Goal: Find specific page/section: Find specific page/section

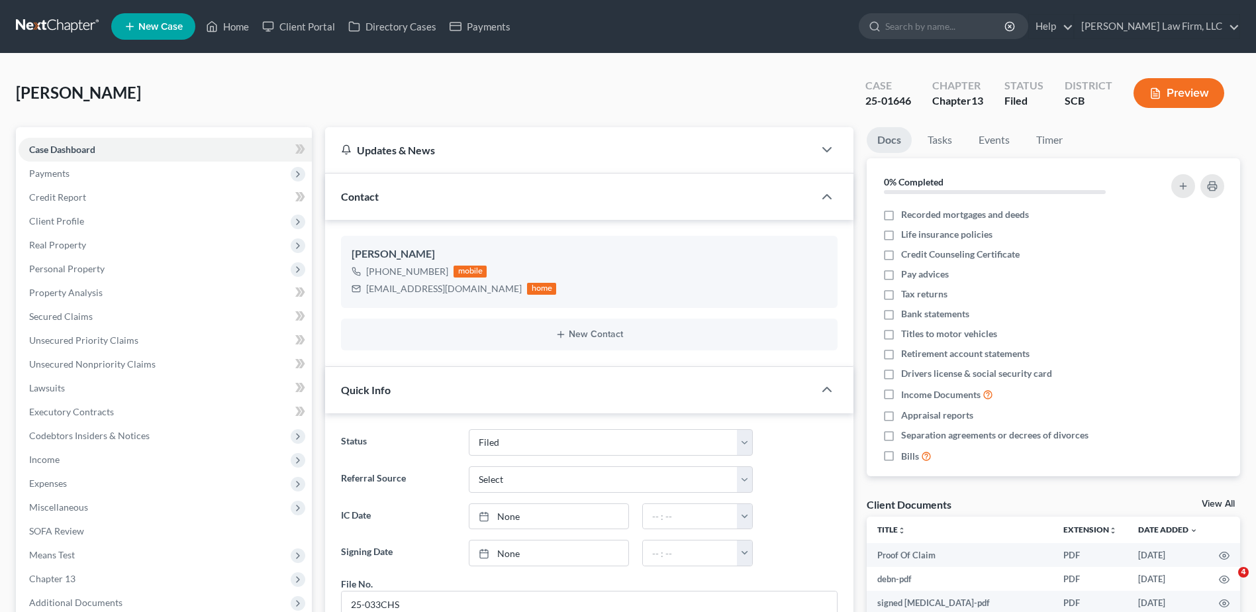
select select "2"
select select "0"
click at [969, 24] on input "search" at bounding box center [945, 26] width 121 height 24
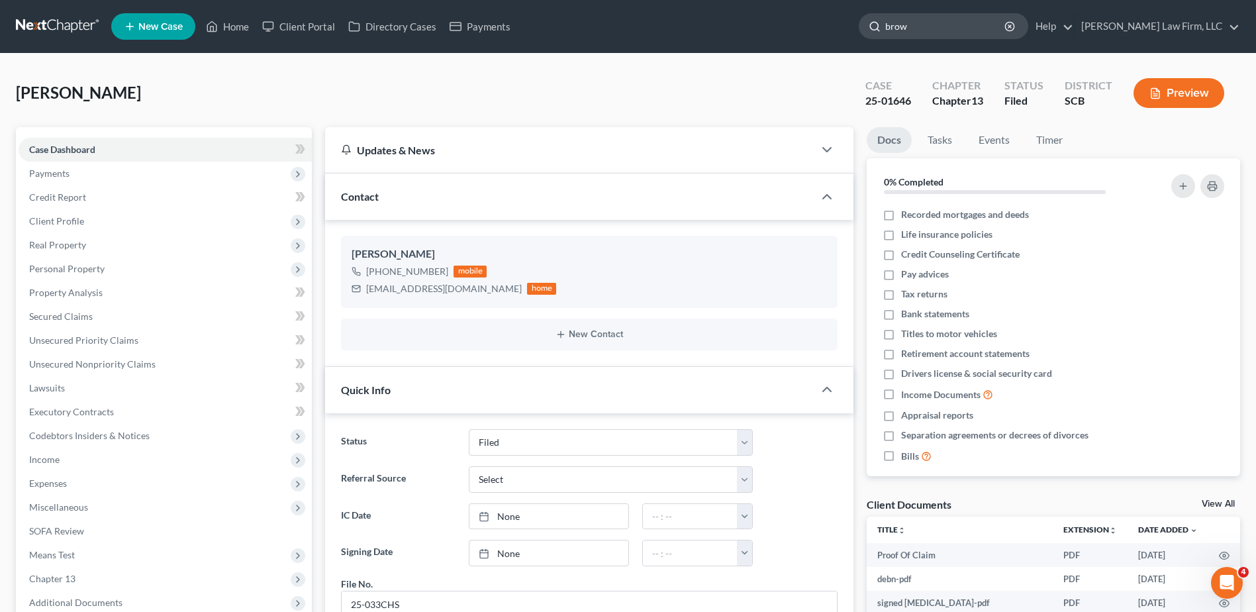
type input "brown"
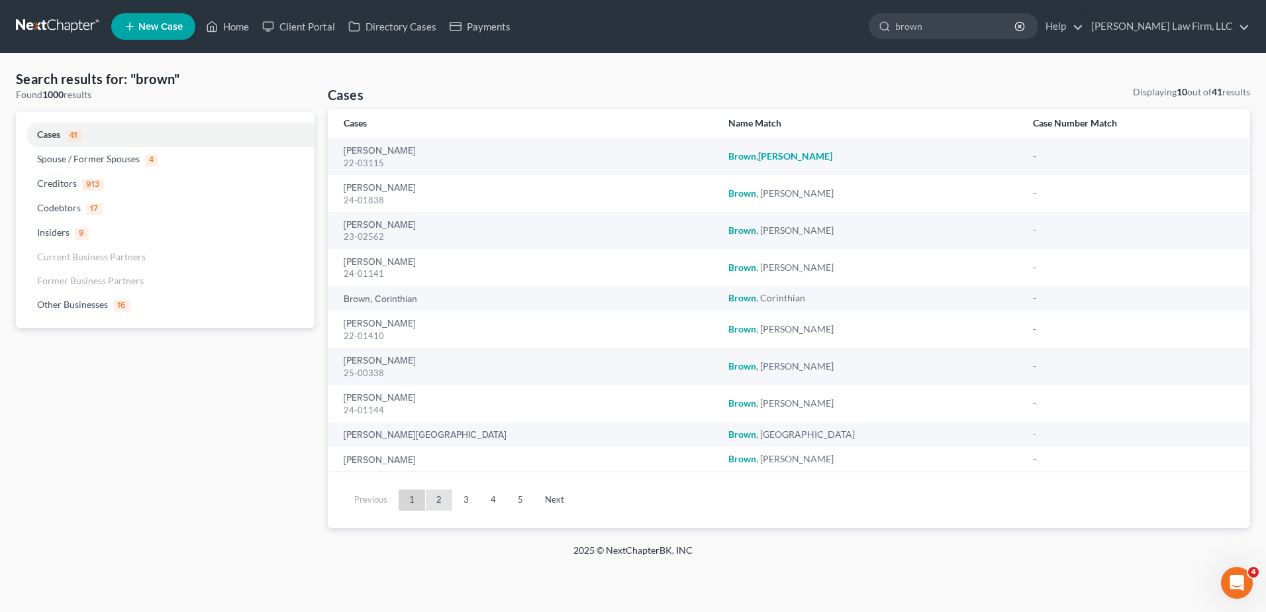
click at [437, 499] on link "2" at bounding box center [439, 499] width 26 height 21
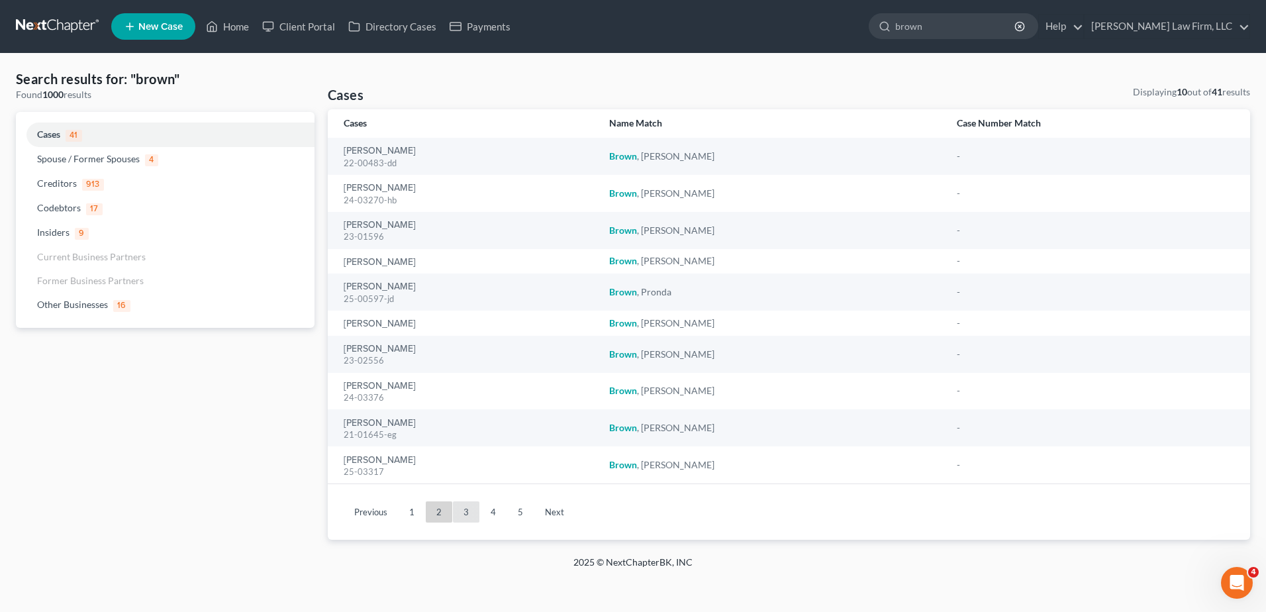
click at [468, 518] on link "3" at bounding box center [466, 511] width 26 height 21
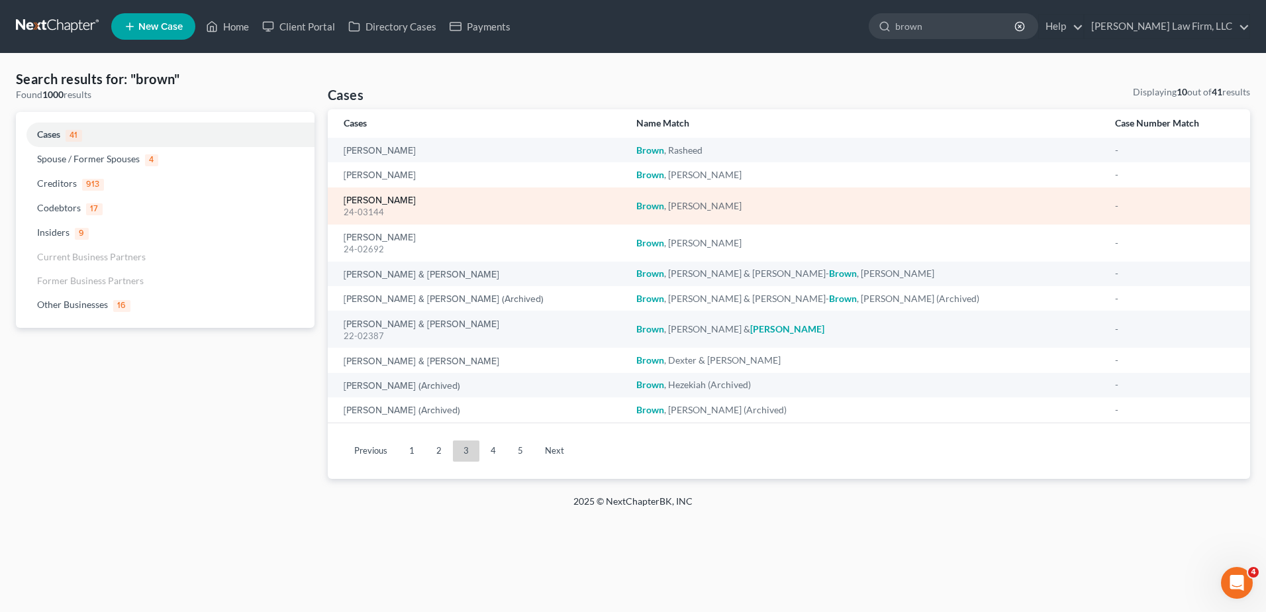
click at [384, 203] on link "[PERSON_NAME]" at bounding box center [380, 200] width 72 height 9
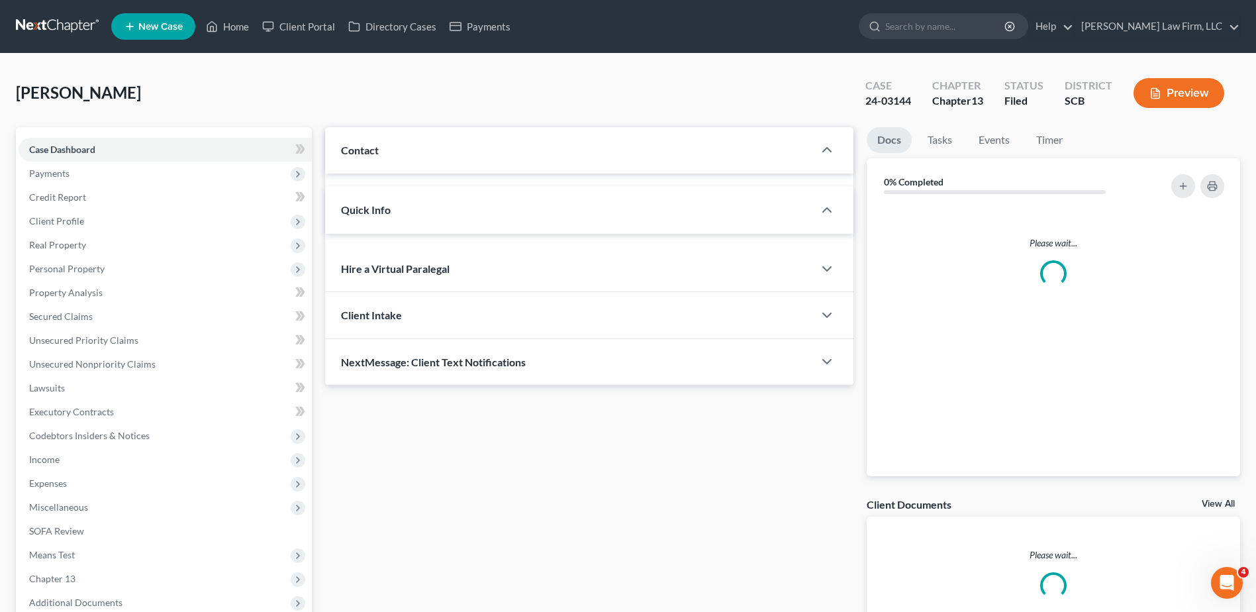
select select "1"
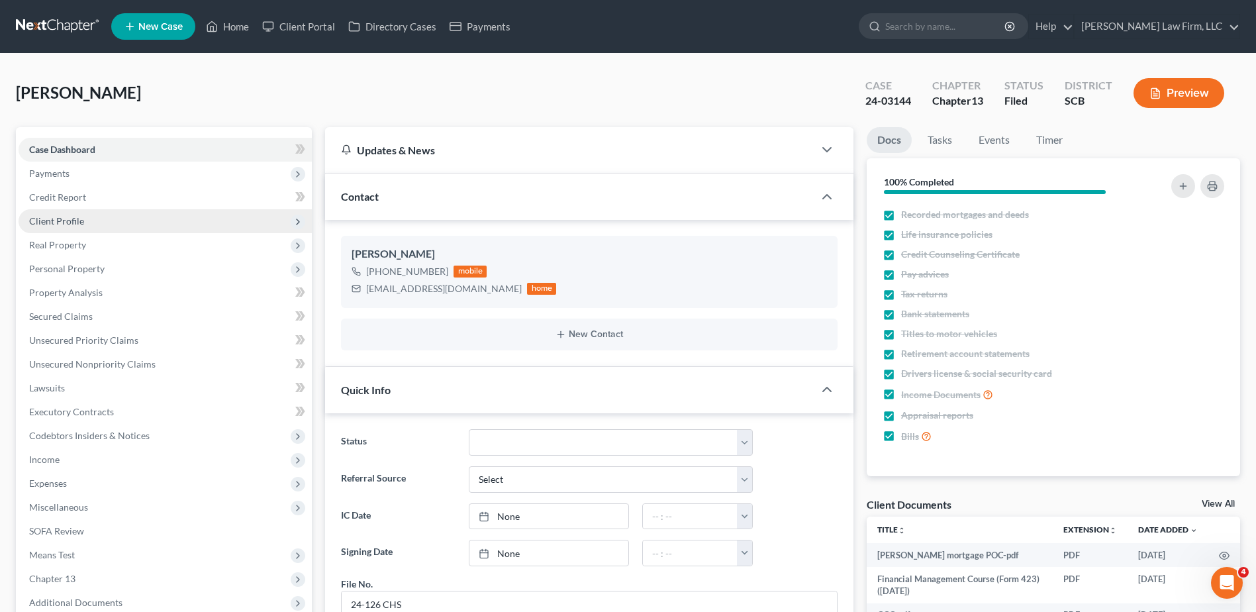
click at [73, 215] on span "Client Profile" at bounding box center [56, 220] width 55 height 11
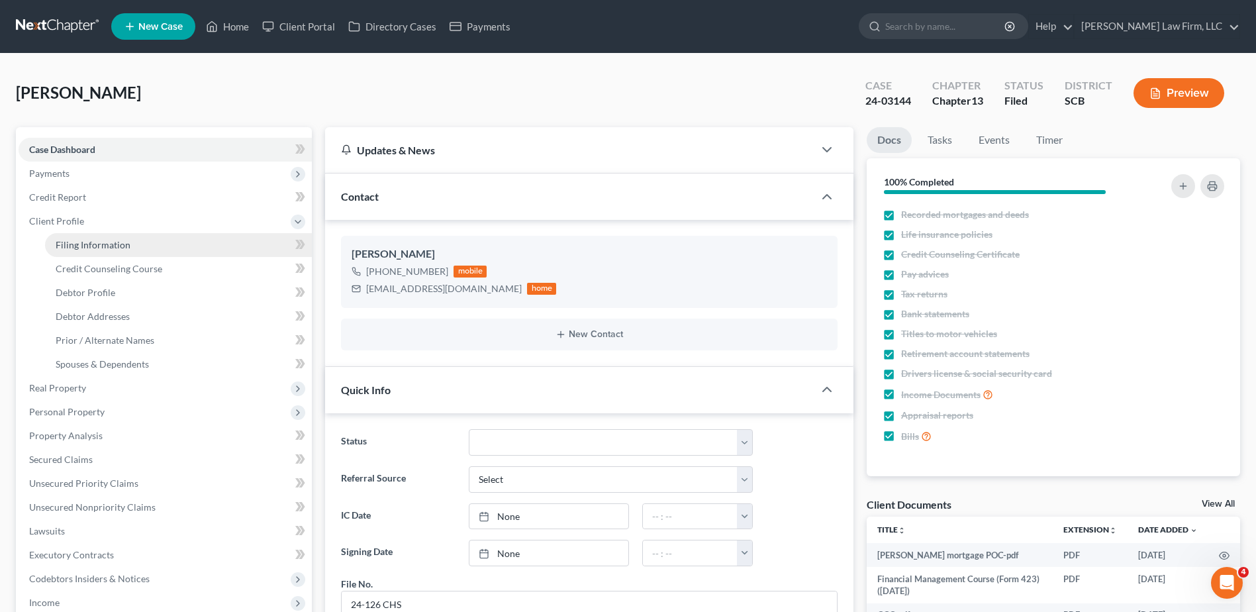
click at [97, 246] on span "Filing Information" at bounding box center [93, 244] width 75 height 11
select select "1"
select select "0"
select select "3"
select select "42"
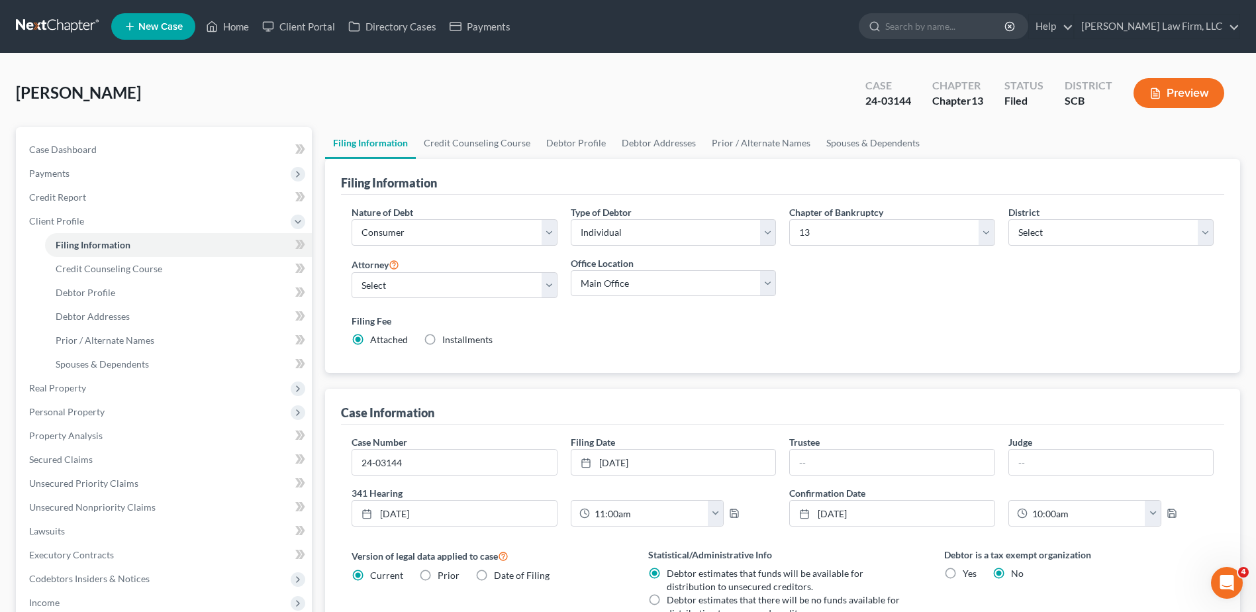
click at [60, 15] on link at bounding box center [58, 27] width 85 height 24
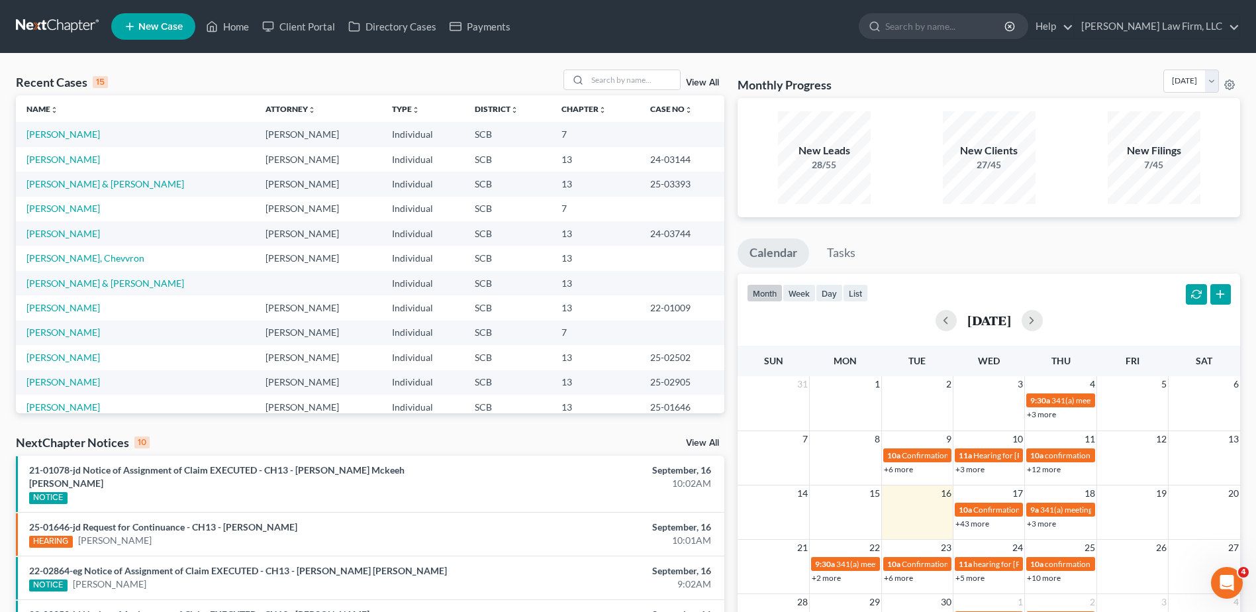
click at [44, 17] on link at bounding box center [58, 27] width 85 height 24
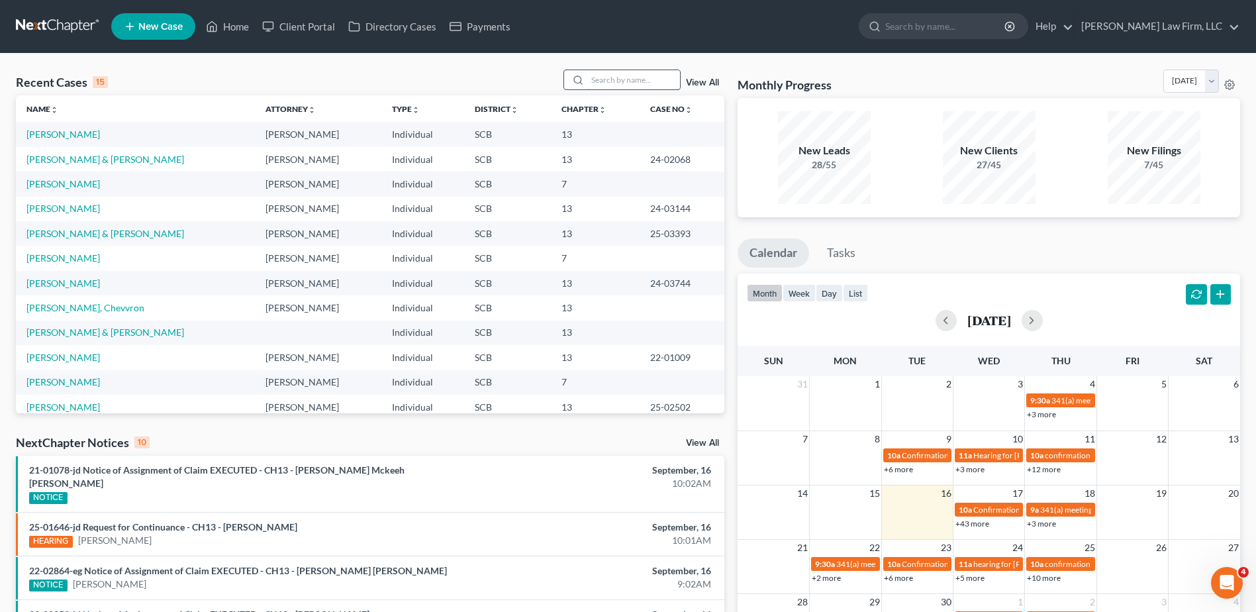
click at [619, 77] on input "search" at bounding box center [633, 79] width 93 height 19
type input "harmon"
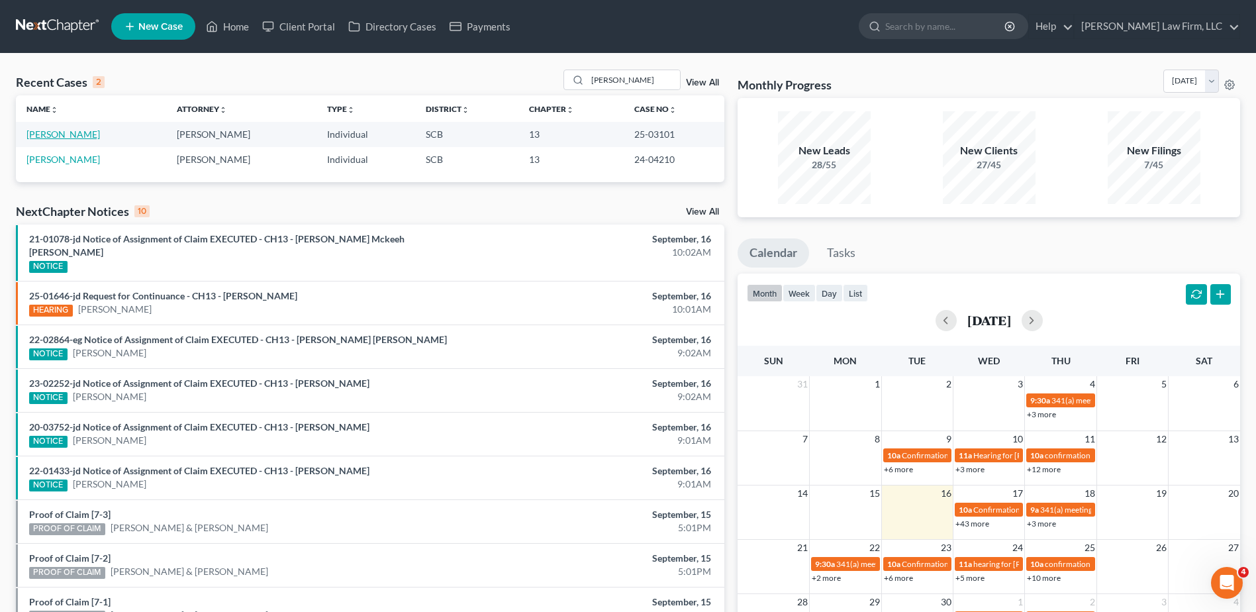
click at [59, 132] on link "[PERSON_NAME]" at bounding box center [62, 133] width 73 height 11
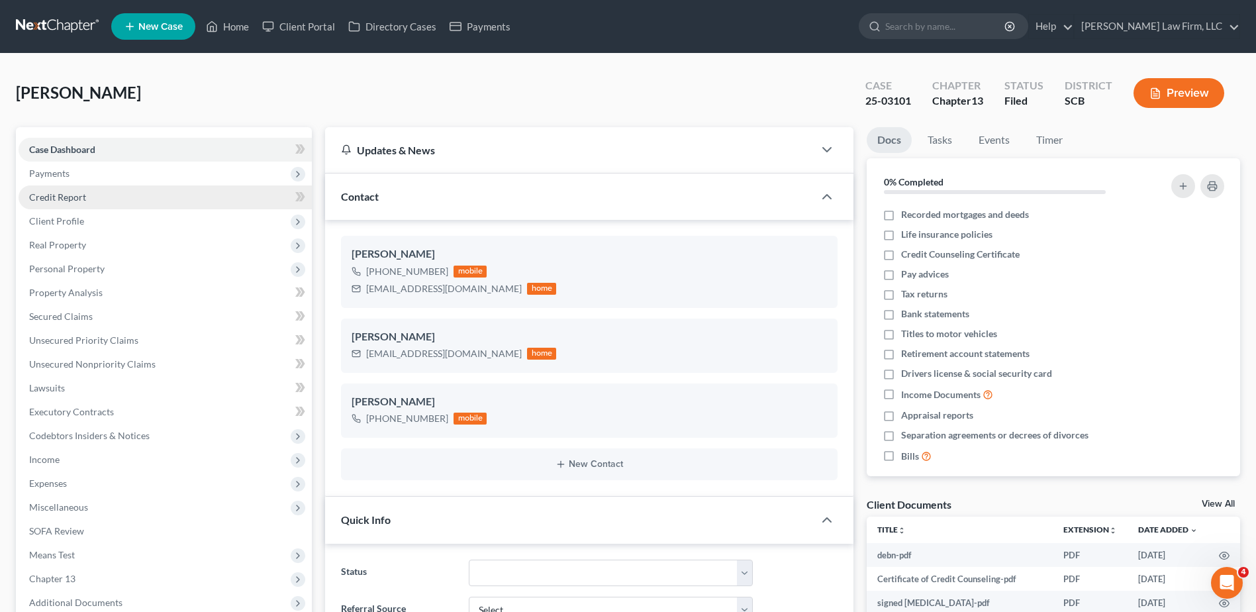
select select "0"
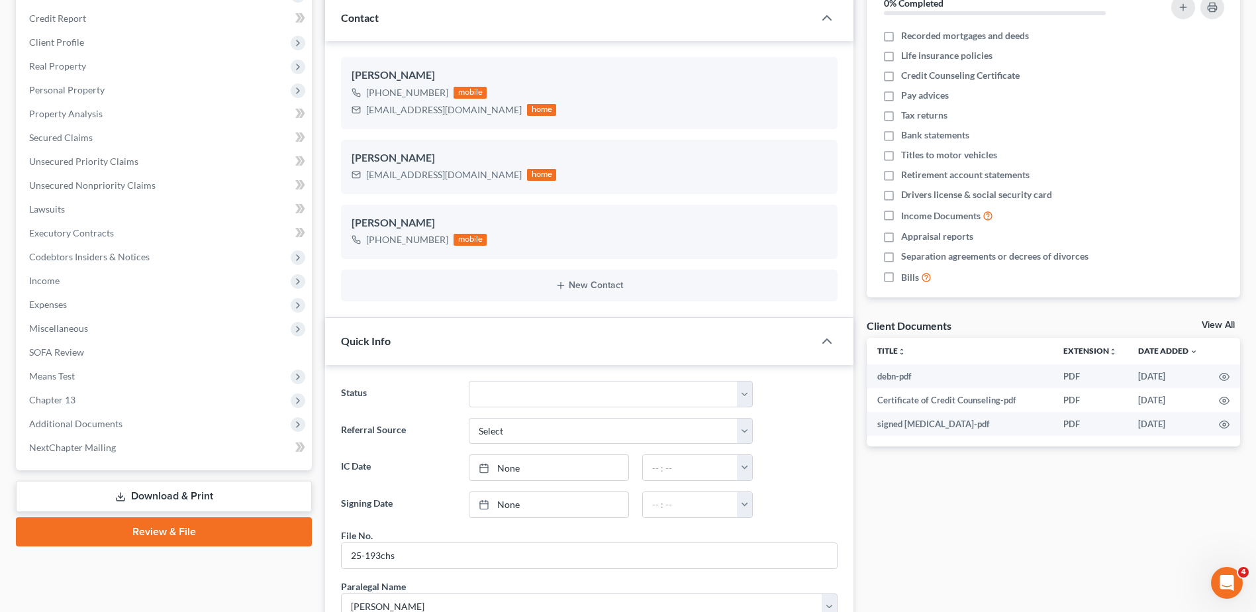
scroll to position [66, 0]
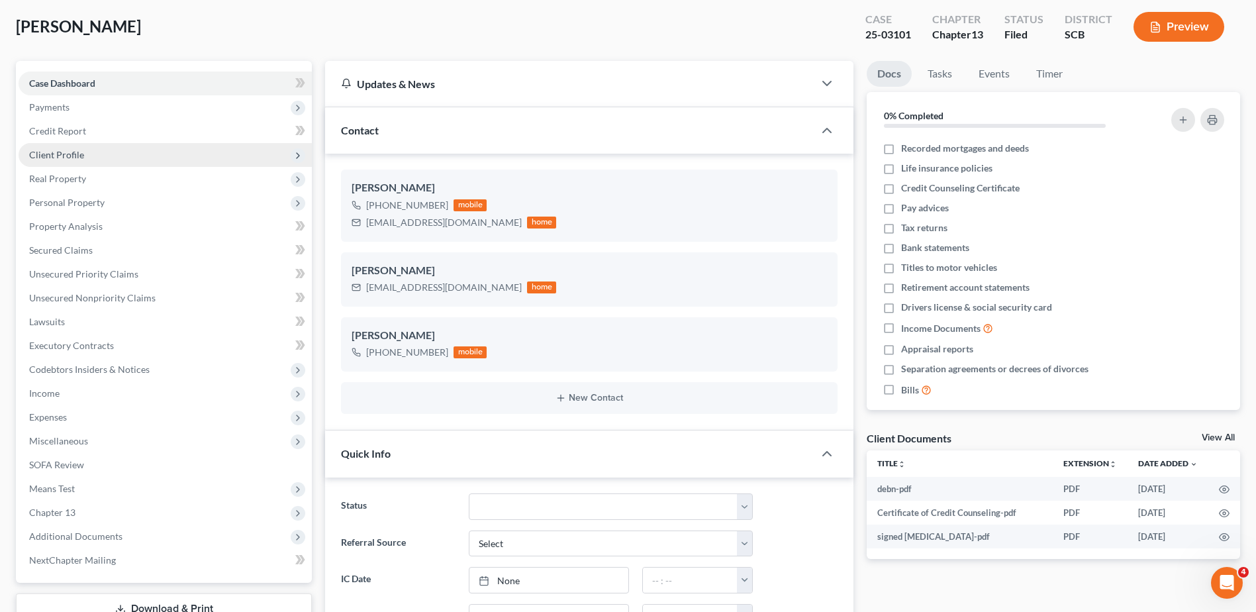
click at [56, 149] on span "Client Profile" at bounding box center [56, 154] width 55 height 11
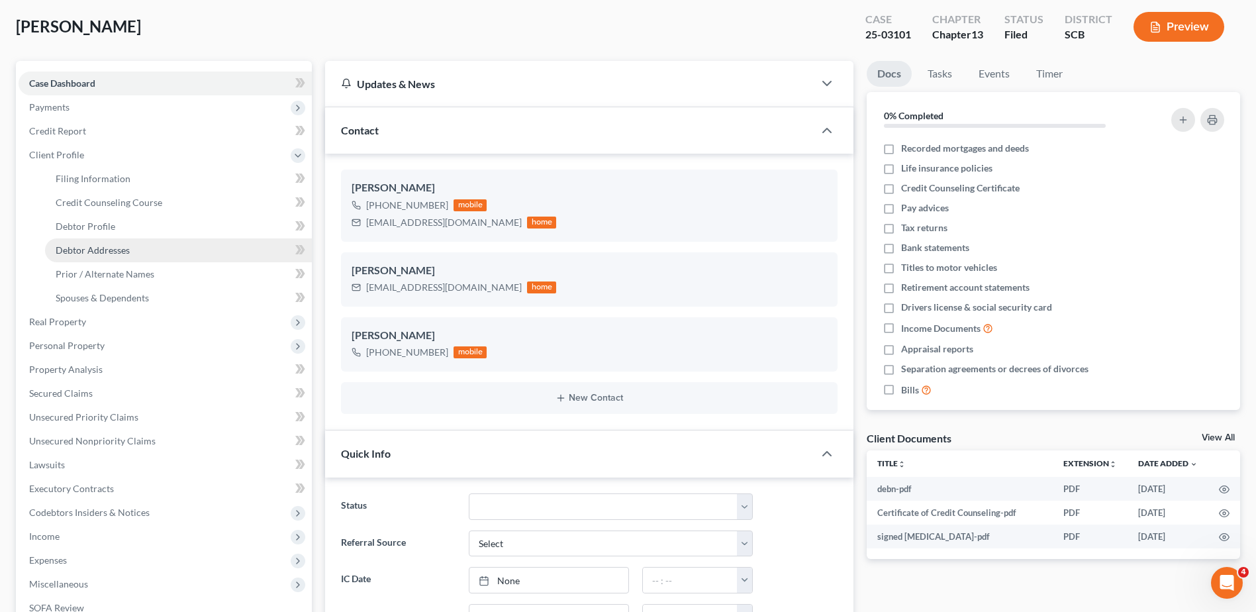
click at [93, 242] on link "Debtor Addresses" at bounding box center [178, 250] width 267 height 24
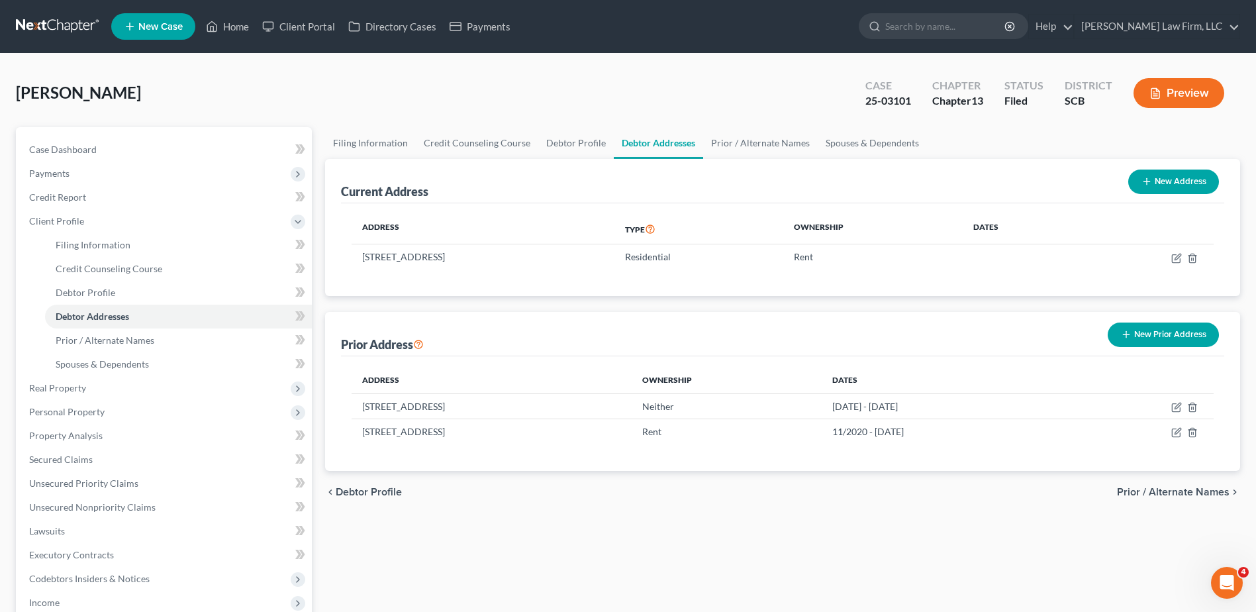
click at [36, 31] on link at bounding box center [58, 27] width 85 height 24
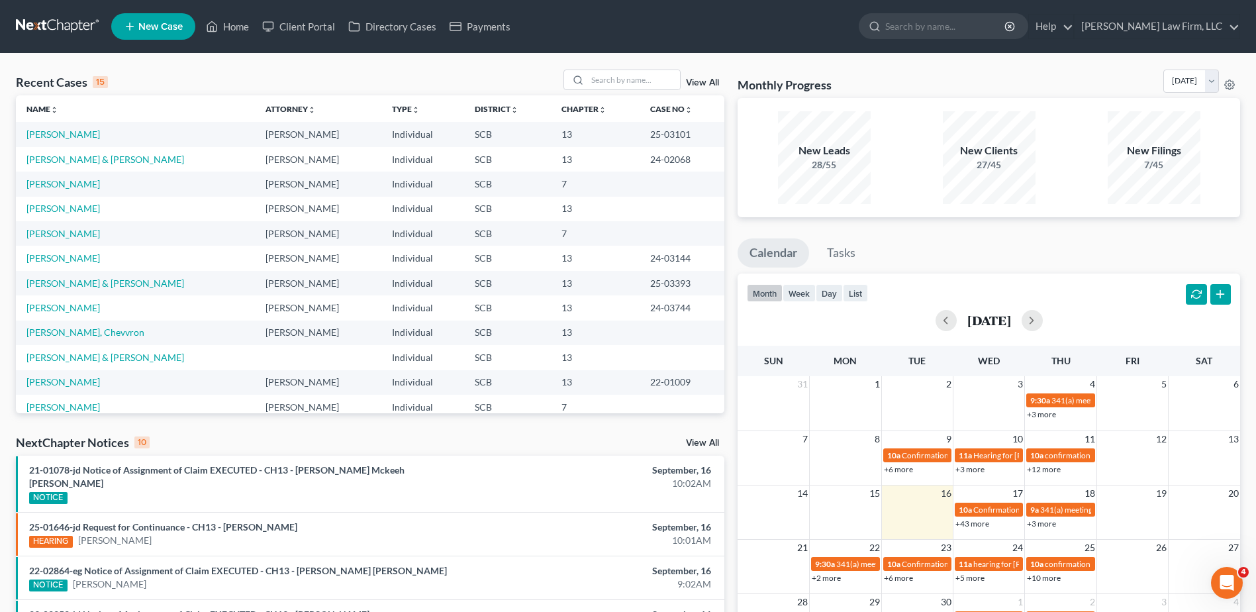
click at [58, 19] on link at bounding box center [58, 27] width 85 height 24
drag, startPoint x: 62, startPoint y: 26, endPoint x: 16, endPoint y: 26, distance: 45.7
click at [62, 26] on link at bounding box center [58, 27] width 85 height 24
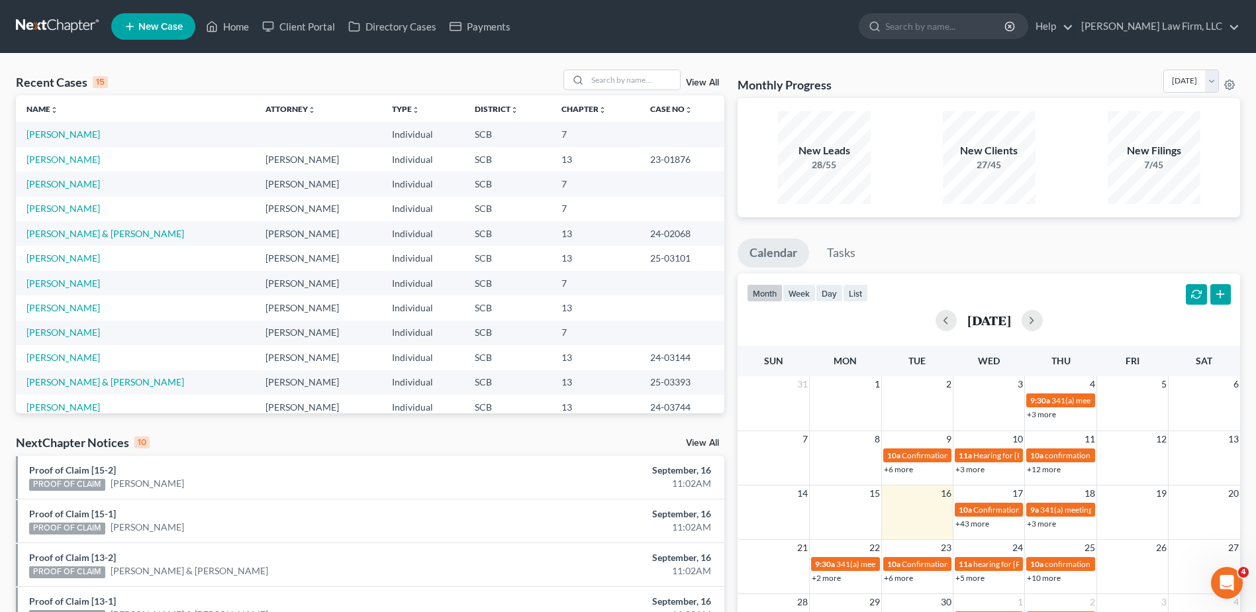
click at [54, 24] on link at bounding box center [58, 27] width 85 height 24
click at [656, 77] on input "search" at bounding box center [633, 79] width 93 height 19
type input "[PERSON_NAME]"
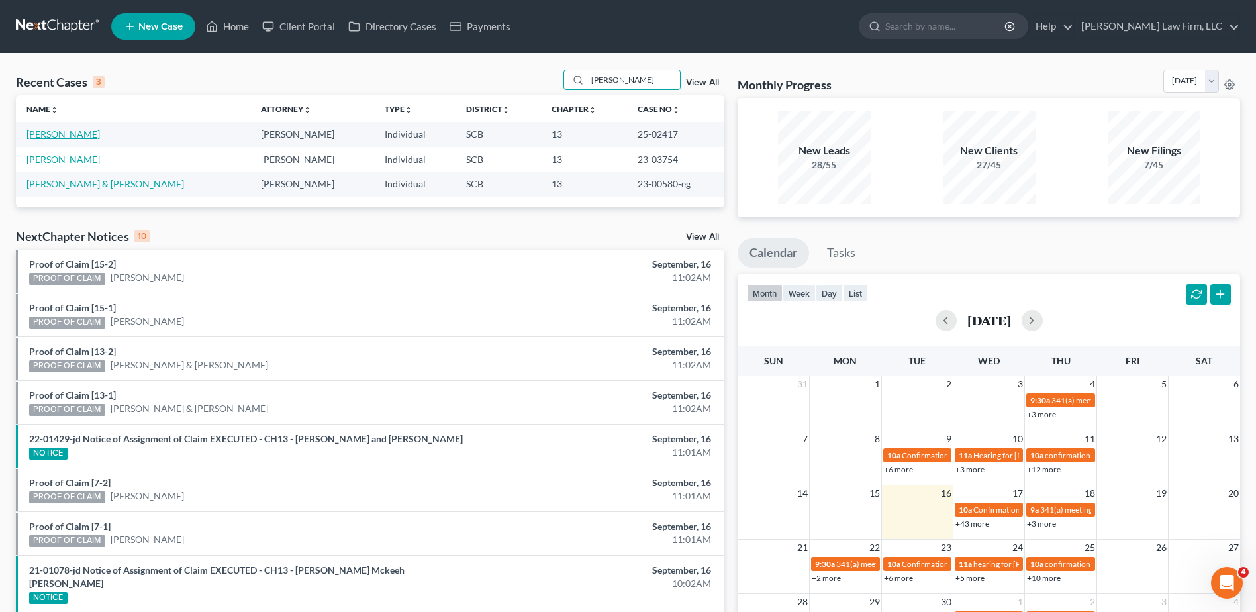
click at [66, 138] on link "[PERSON_NAME]" at bounding box center [62, 133] width 73 height 11
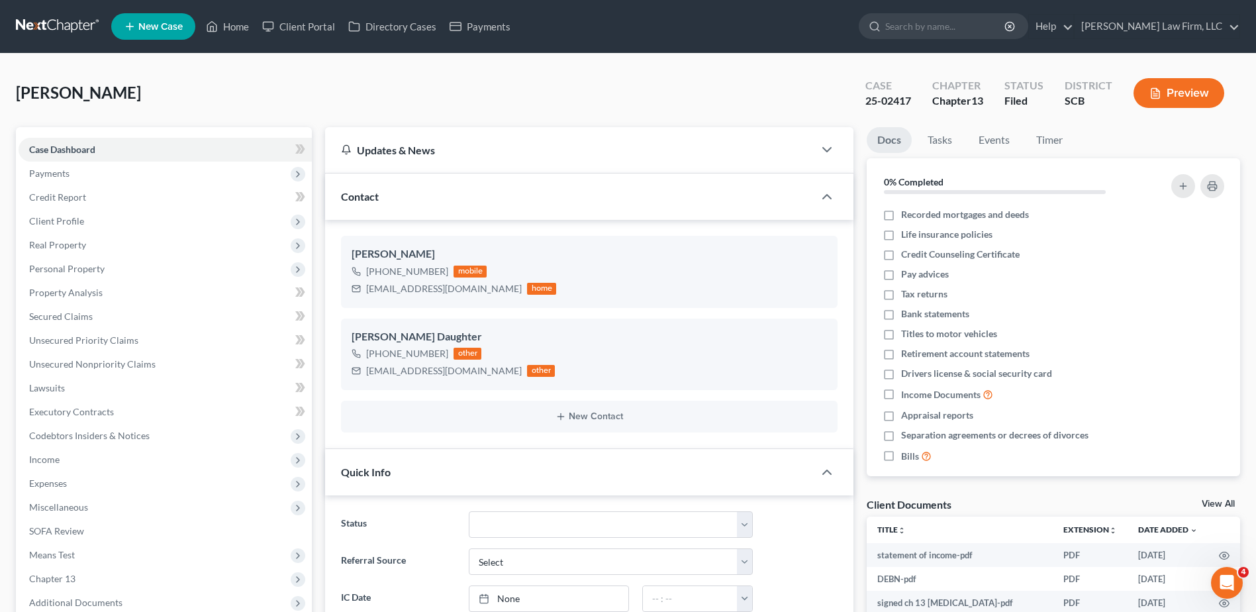
select select "0"
click at [63, 217] on span "Client Profile" at bounding box center [56, 220] width 55 height 11
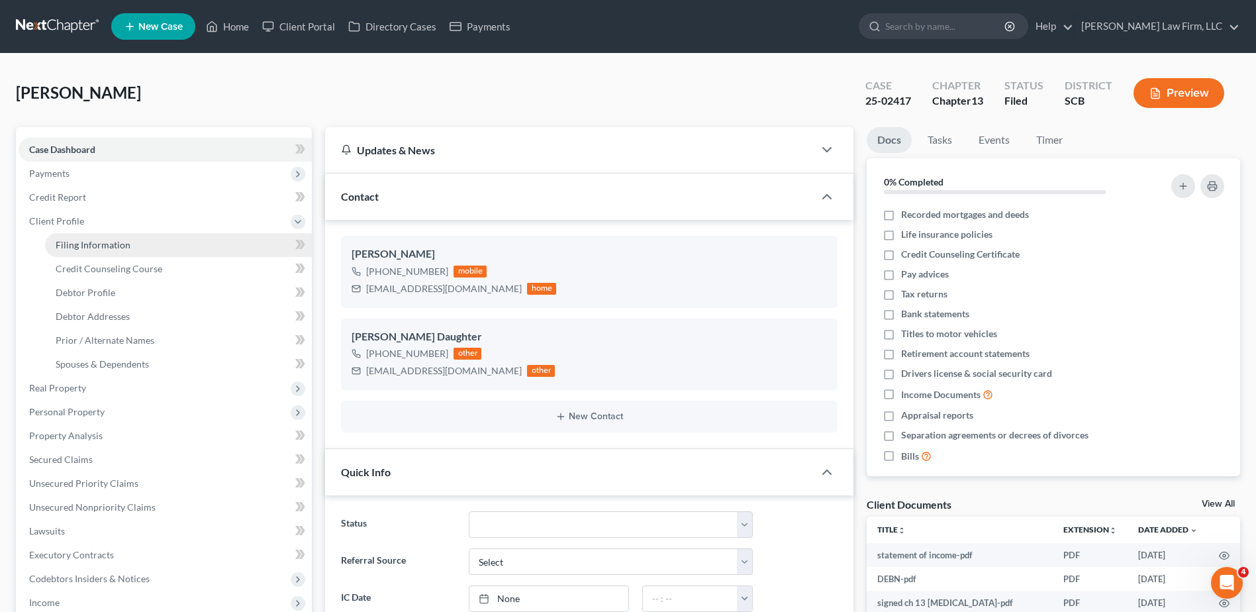
click at [96, 245] on span "Filing Information" at bounding box center [93, 244] width 75 height 11
select select "1"
select select "0"
select select "3"
select select "42"
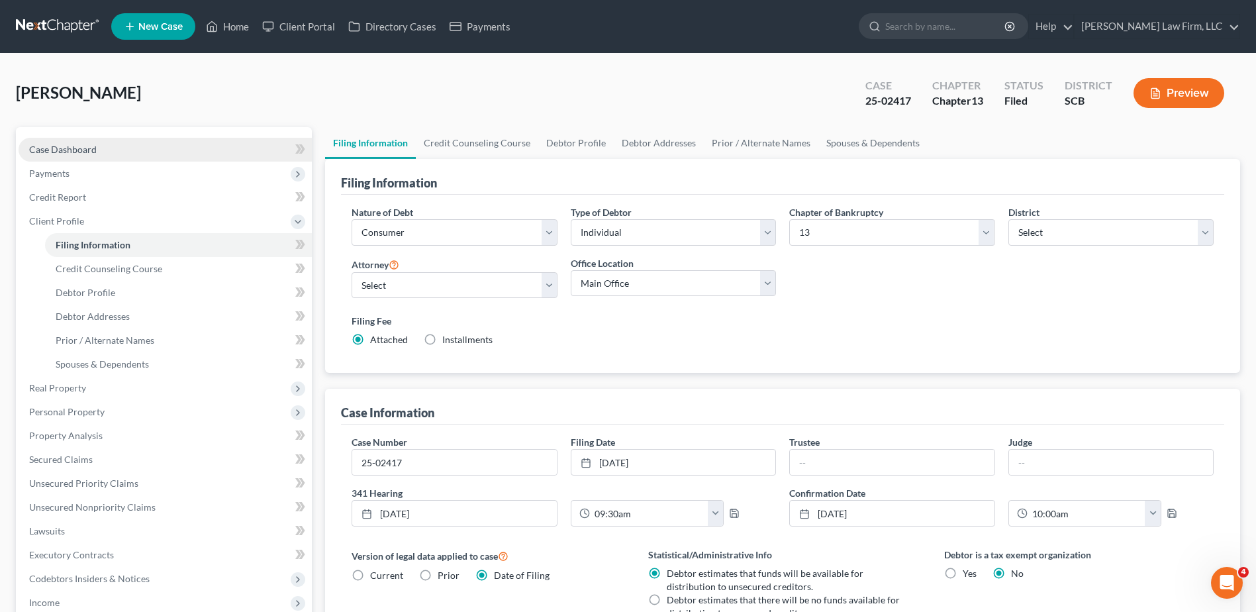
click at [67, 153] on span "Case Dashboard" at bounding box center [63, 149] width 68 height 11
select select "0"
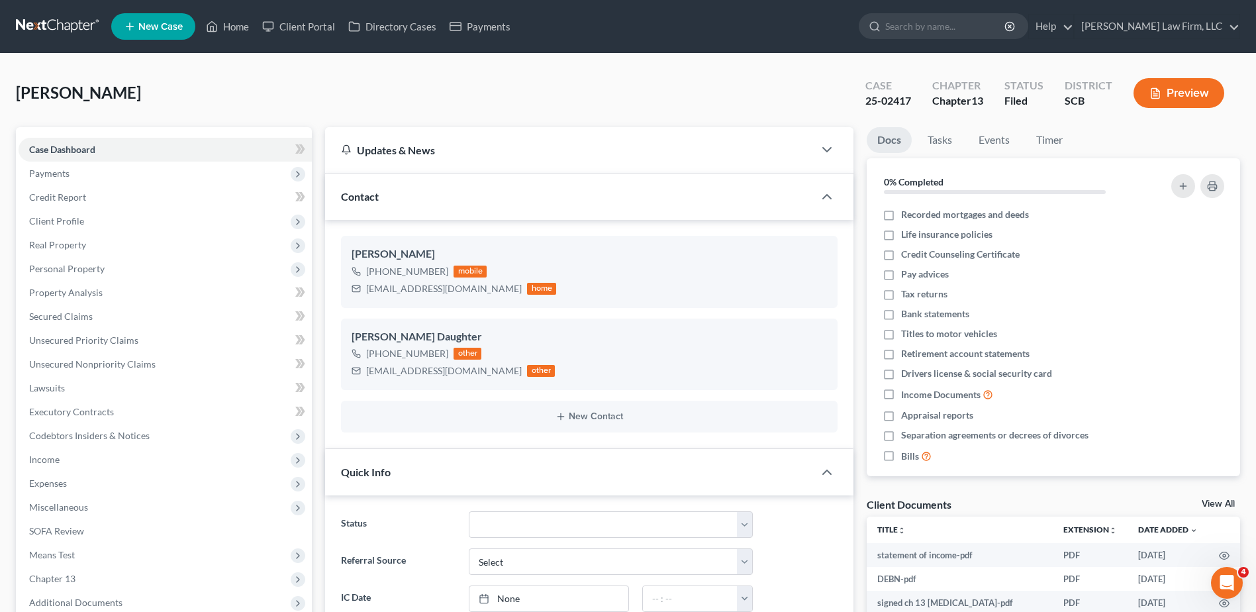
click at [39, 26] on link at bounding box center [58, 27] width 85 height 24
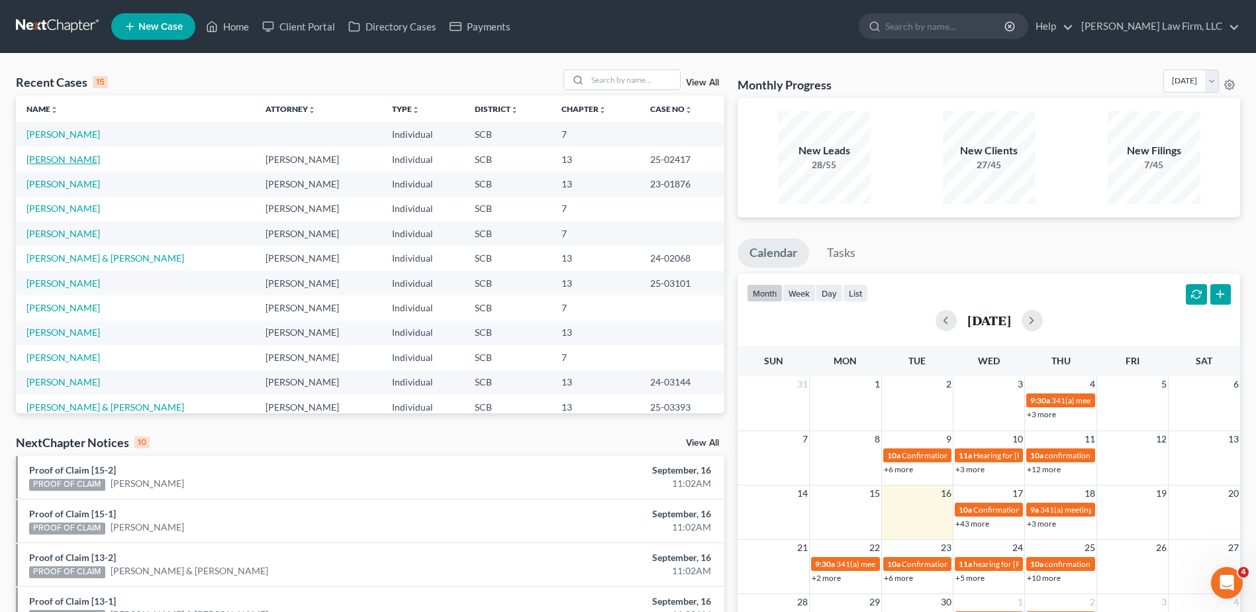
click at [50, 157] on link "[PERSON_NAME]" at bounding box center [62, 159] width 73 height 11
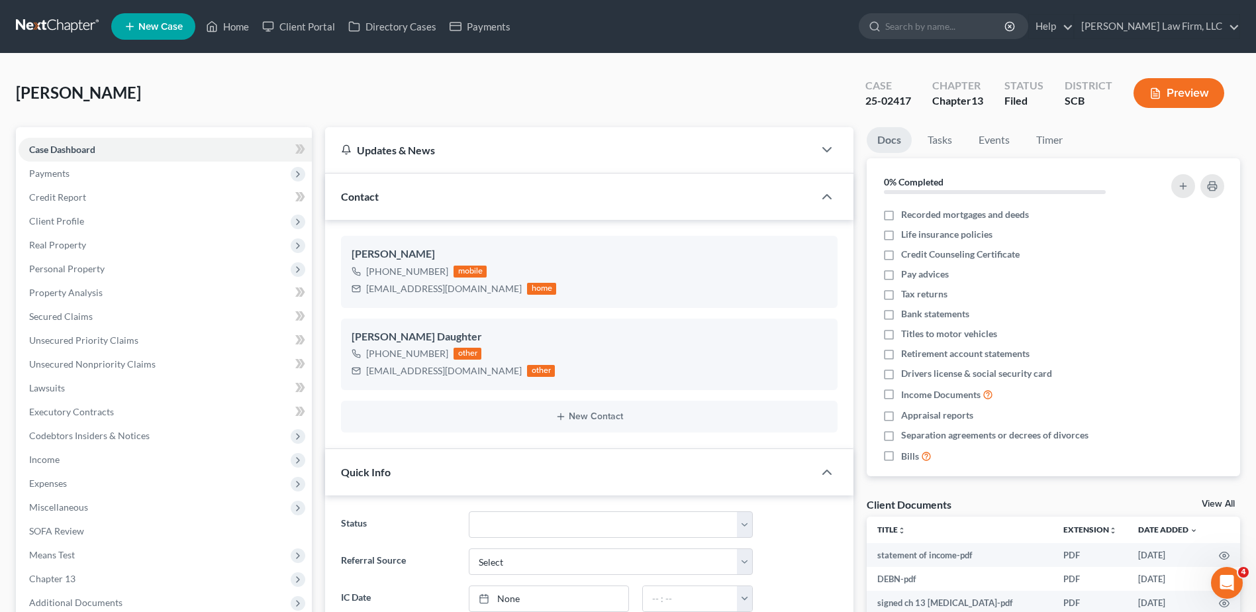
select select "0"
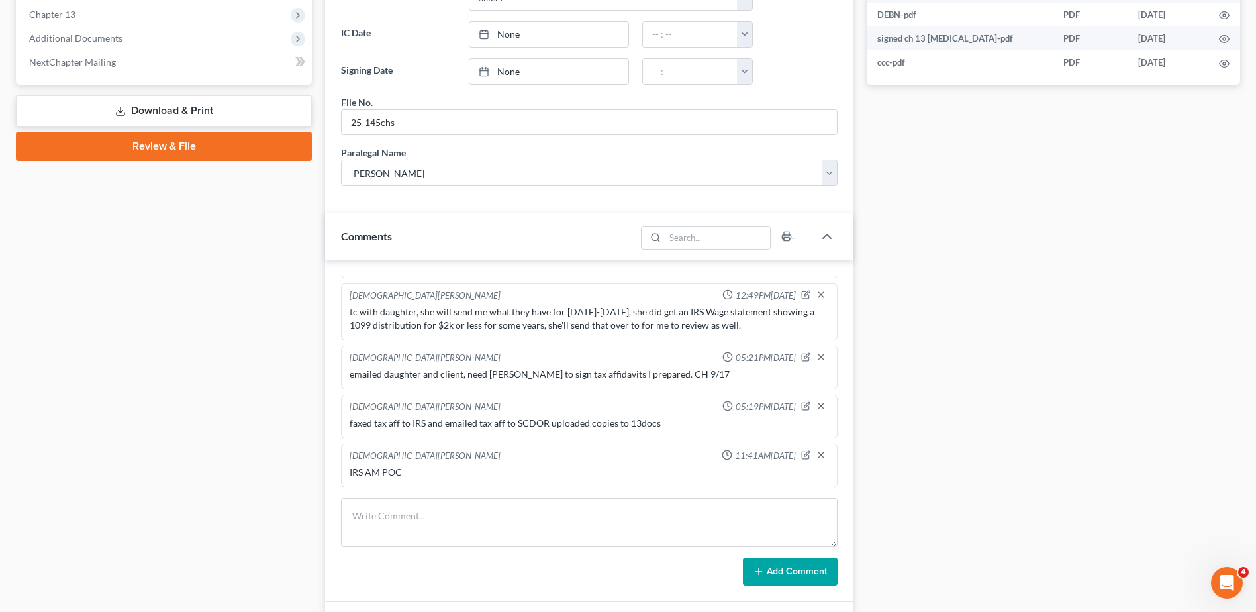
scroll to position [596, 0]
